Goal: Task Accomplishment & Management: Use online tool/utility

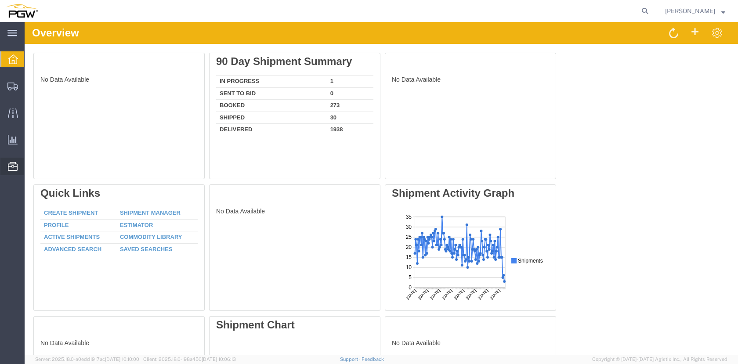
click at [0, 0] on span "Location Appointment" at bounding box center [0, 0] width 0 height 0
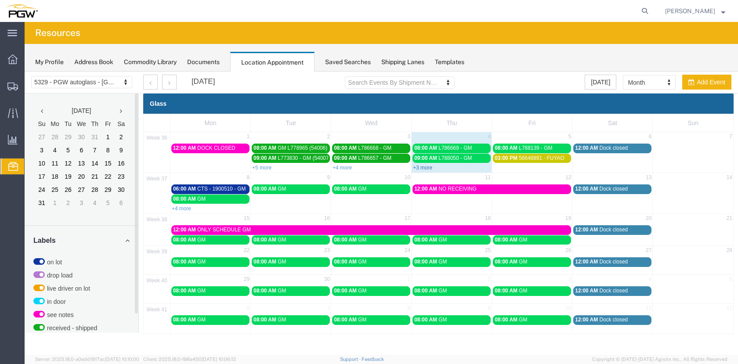
click at [422, 168] on link "+3 more" at bounding box center [422, 168] width 19 height 6
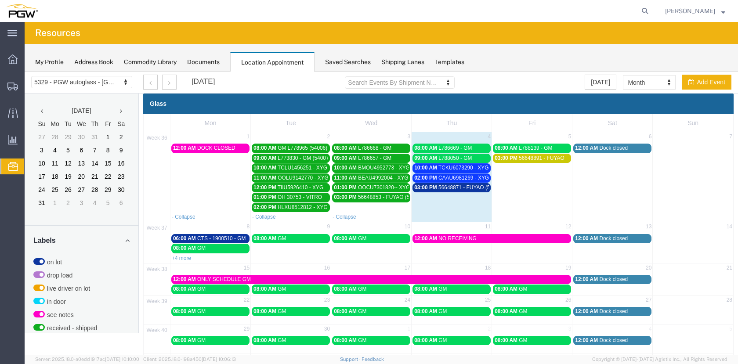
click at [445, 190] on span "56648871 - FUYAO (5411)" at bounding box center [469, 187] width 62 height 6
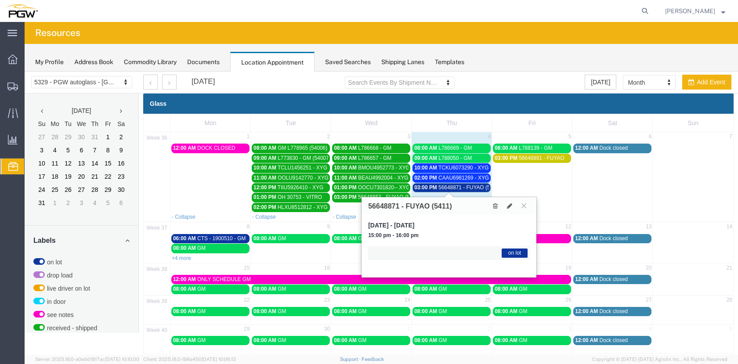
click at [445, 188] on span "56648871 - FUYAO (5411)" at bounding box center [469, 187] width 62 height 6
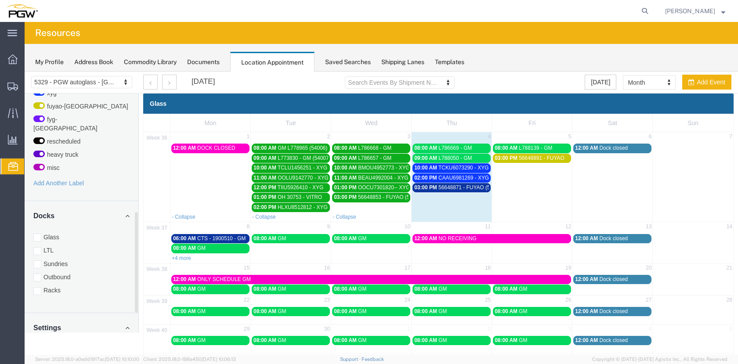
scroll to position [289, 0]
drag, startPoint x: 137, startPoint y: 193, endPoint x: 128, endPoint y: 314, distance: 121.5
click at [128, 314] on div "[DATE] Su Mo Tu We Th Fr Sa 27 28 29 30 31 1 2 3 4 5 6 7 8 9 10 11 12 13 14 15 …" at bounding box center [82, 213] width 114 height 239
click at [36, 286] on div at bounding box center [37, 290] width 8 height 8
click at [25, 72] on input "Racks" at bounding box center [25, 72] width 0 height 0
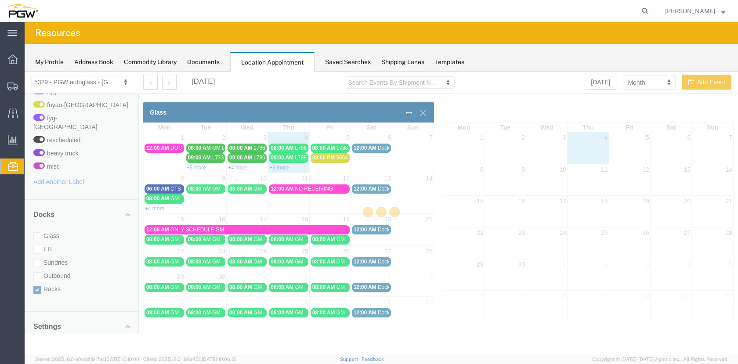
click at [37, 227] on div at bounding box center [381, 213] width 713 height 283
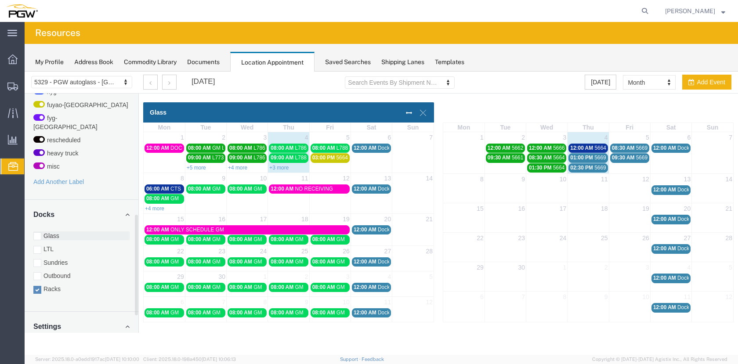
click at [38, 232] on div at bounding box center [37, 236] width 8 height 8
click at [25, 72] on input "Glass" at bounding box center [25, 72] width 0 height 0
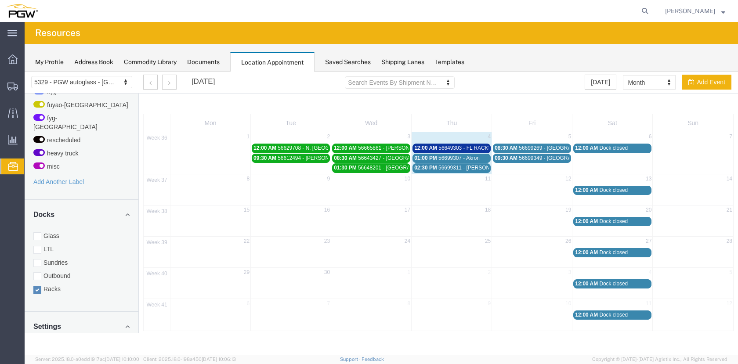
click at [463, 146] on span "56649303 - FL RACKS (53990)" at bounding box center [474, 148] width 72 height 6
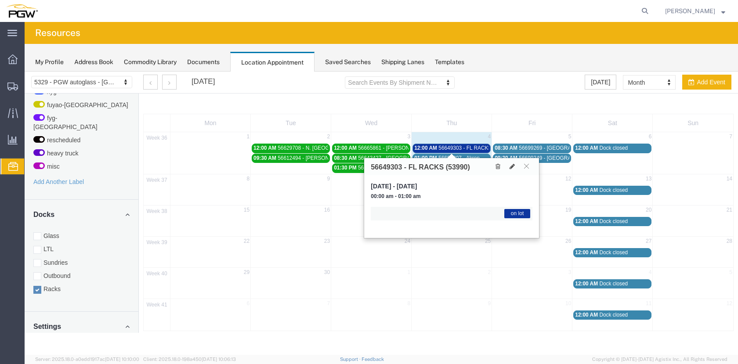
drag, startPoint x: 462, startPoint y: 148, endPoint x: 407, endPoint y: 163, distance: 57.9
click at [464, 148] on span "56649303 - FL RACKS (53990)" at bounding box center [474, 148] width 72 height 6
